Goal: Task Accomplishment & Management: Use online tool/utility

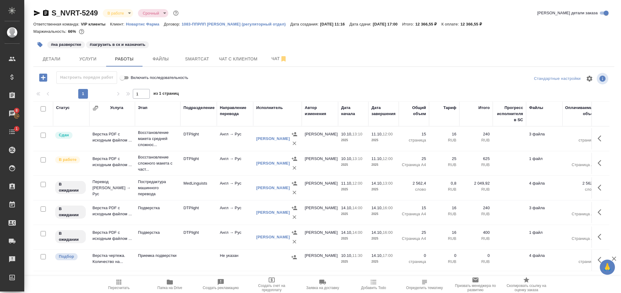
click at [122, 287] on span "Пересчитать" at bounding box center [119, 287] width 22 height 4
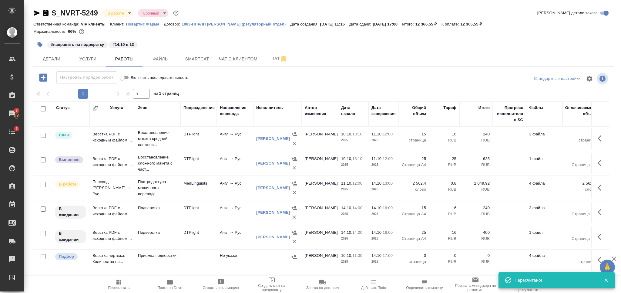
click at [44, 256] on input "checkbox" at bounding box center [43, 256] width 5 height 5
checkbox input "true"
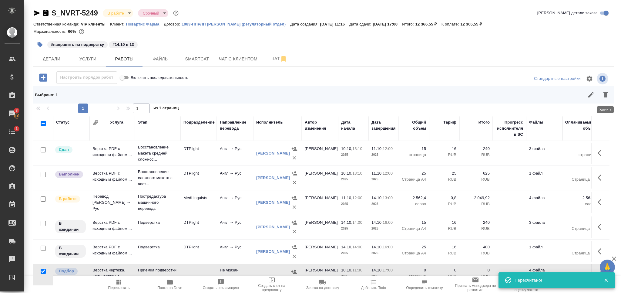
click at [604, 96] on icon "button" at bounding box center [605, 94] width 4 height 5
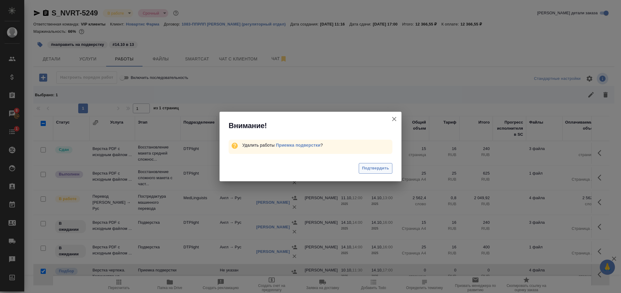
click at [374, 168] on span "Подтвердить" at bounding box center [375, 168] width 27 height 7
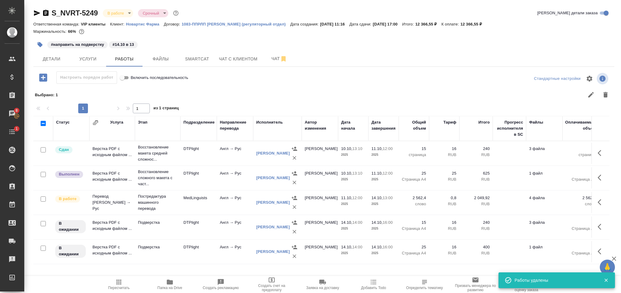
click at [205, 57] on span "Smartcat" at bounding box center [197, 59] width 29 height 8
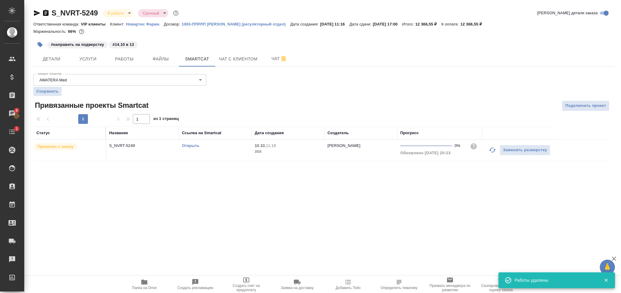
drag, startPoint x: 488, startPoint y: 149, endPoint x: 471, endPoint y: 152, distance: 17.8
click at [486, 149] on button "button" at bounding box center [492, 150] width 15 height 15
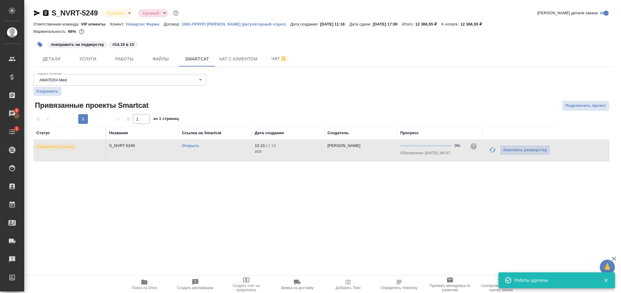
click at [190, 146] on link "Открыть" at bounding box center [190, 145] width 17 height 5
click at [147, 284] on icon "button" at bounding box center [144, 281] width 7 height 7
click at [222, 156] on td "Открыть" at bounding box center [215, 149] width 73 height 21
click at [126, 62] on button "Работы" at bounding box center [124, 58] width 36 height 15
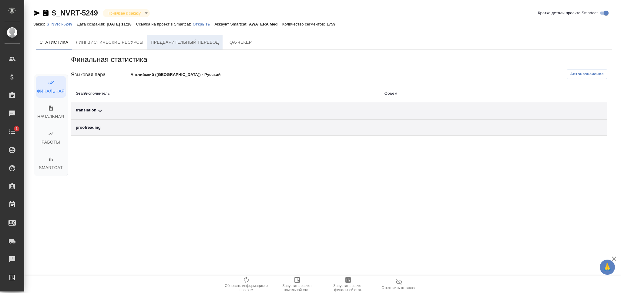
click at [162, 42] on span "Предварительный перевод" at bounding box center [185, 43] width 68 height 8
